Goal: Task Accomplishment & Management: Manage account settings

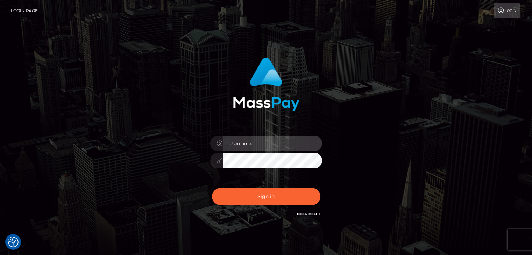
click at [259, 143] on input "text" at bounding box center [272, 144] width 99 height 16
type input "[EMAIL_ADDRESS][DOMAIN_NAME]"
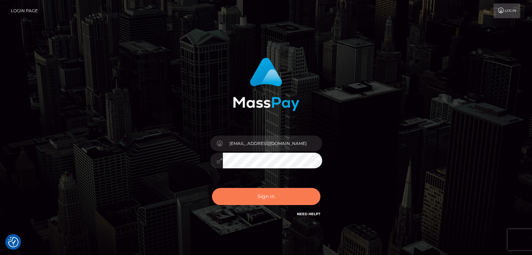
click at [263, 198] on button "Sign in" at bounding box center [266, 196] width 108 height 17
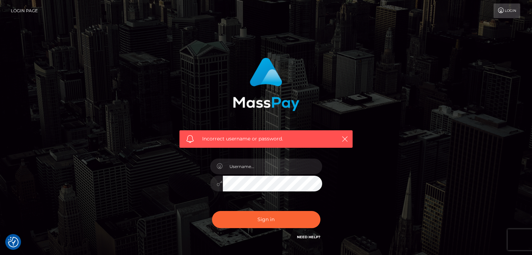
checkbox input "true"
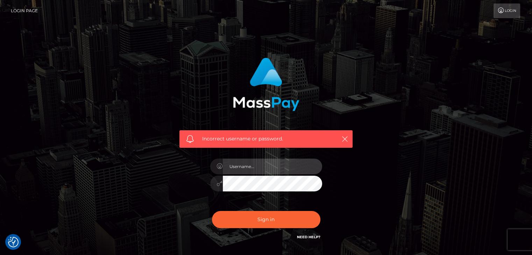
type input "[EMAIL_ADDRESS][DOMAIN_NAME]"
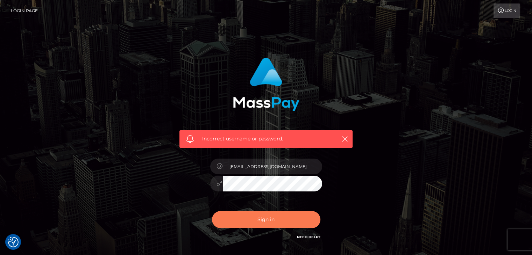
click at [269, 213] on button "Sign in" at bounding box center [266, 219] width 108 height 17
type input "[EMAIL_ADDRESS][DOMAIN_NAME]"
click at [263, 223] on button "Sign in" at bounding box center [266, 219] width 108 height 17
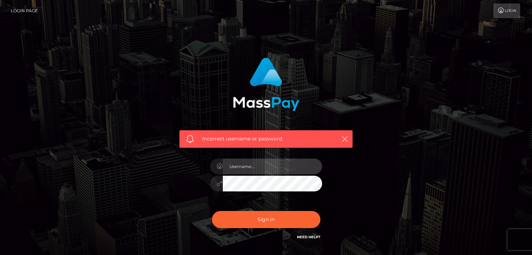
type input "[EMAIL_ADDRESS][DOMAIN_NAME]"
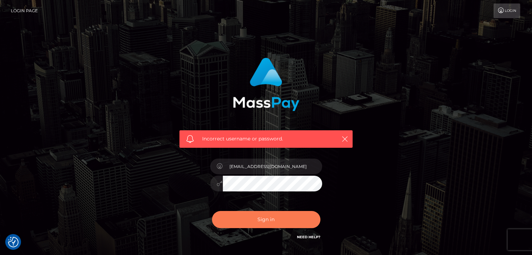
click at [248, 223] on button "Sign in" at bounding box center [266, 219] width 108 height 17
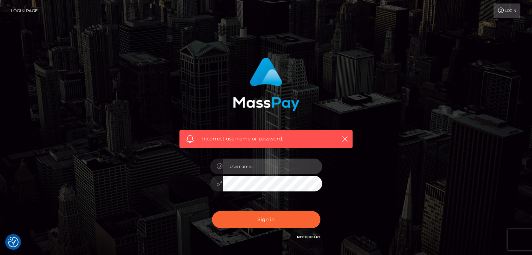
type input "[EMAIL_ADDRESS][DOMAIN_NAME]"
click at [263, 160] on input "[EMAIL_ADDRESS][DOMAIN_NAME]" at bounding box center [272, 167] width 99 height 16
